Goal: Find contact information: Find contact information

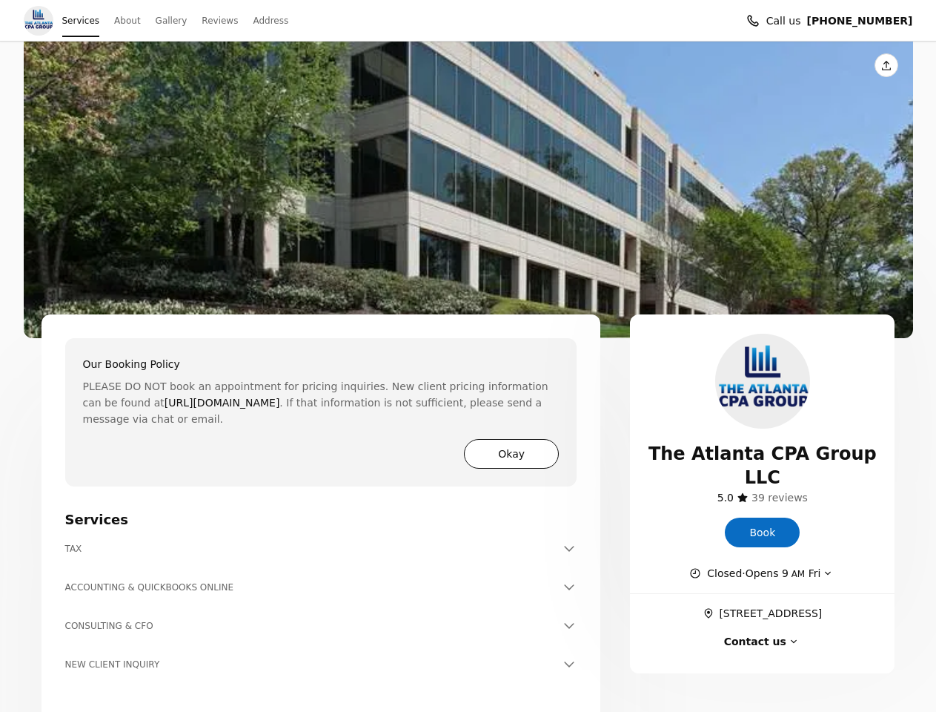
click at [468, 356] on div "Our Booking Policy PLEASE DO NOT book an appointment for pricing inquiries. New…" at bounding box center [321, 391] width 477 height 71
click at [886, 65] on button "Share this page" at bounding box center [887, 65] width 24 height 24
click at [468, 190] on img "View photo" at bounding box center [468, 190] width 889 height 296
click at [511, 454] on button "Okay" at bounding box center [511, 454] width 95 height 30
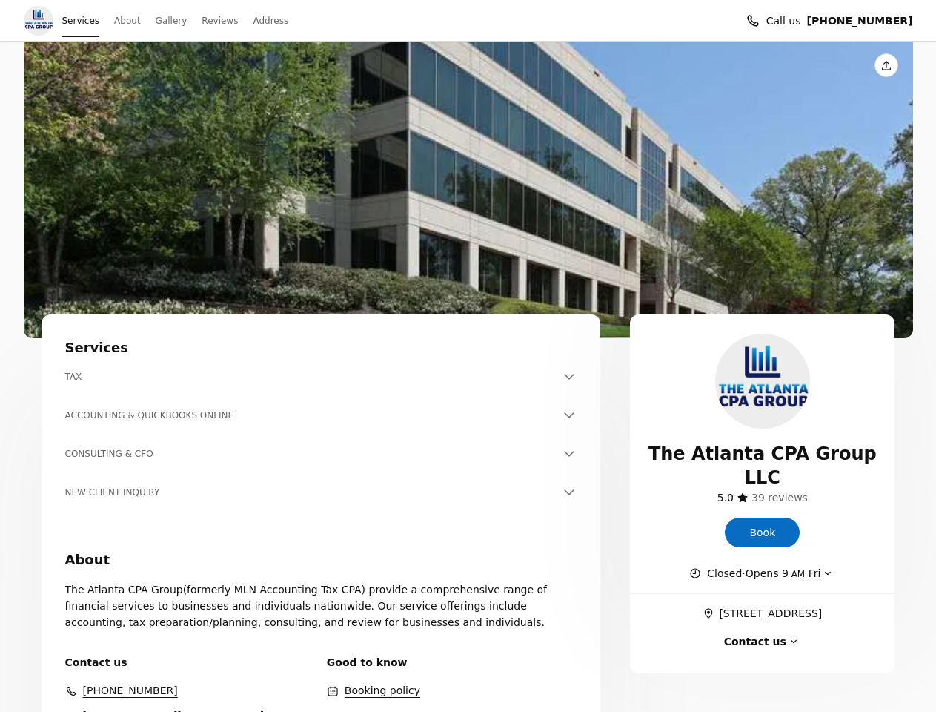
click at [321, 587] on p "The Atlanta CPA Group(formerly MLN Accounting Tax CPA) provide a comprehensive …" at bounding box center [321, 605] width 512 height 49
click at [321, 626] on p "The Atlanta CPA Group(formerly MLN Accounting Tax CPA) provide a comprehensive …" at bounding box center [321, 605] width 512 height 49
click at [763, 565] on span "Closed · Opens 9 AM Fri" at bounding box center [763, 573] width 113 height 16
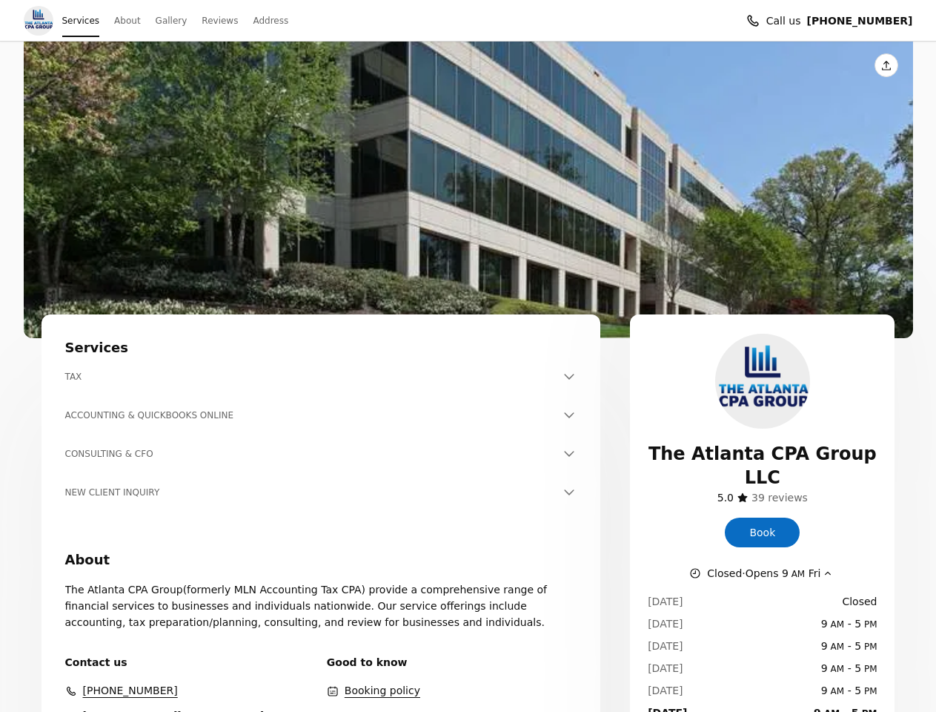
click at [762, 634] on div "[DATE] Closed [DATE] 9 AM - 5 PM [DATE] 9 AM - 5 PM [DATE] 9 AM - 5 PM [DATE] 9…" at bounding box center [762, 672] width 229 height 182
